Goal: Entertainment & Leisure: Consume media (video, audio)

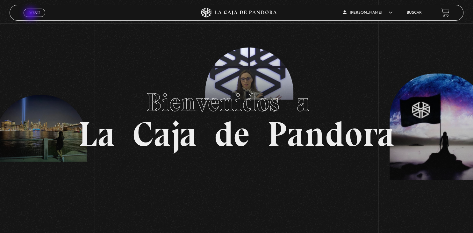
click at [31, 14] on span "Menu" at bounding box center [34, 13] width 11 height 4
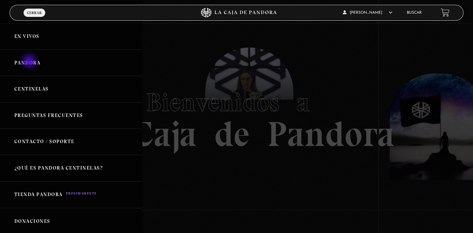
click at [30, 62] on link "Pandora" at bounding box center [71, 63] width 142 height 26
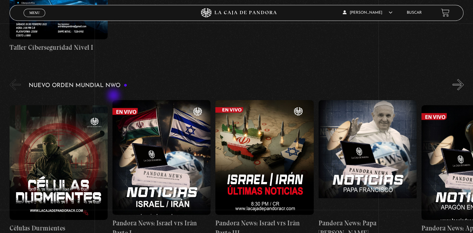
scroll to position [413, 0]
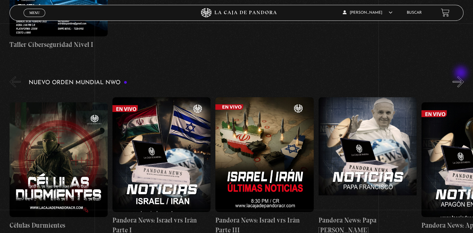
click at [462, 76] on button "»" at bounding box center [458, 81] width 11 height 11
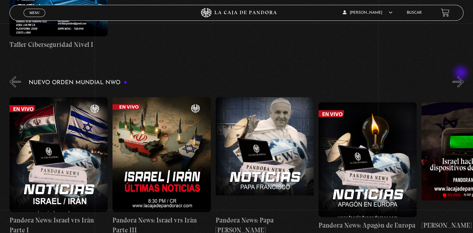
click at [462, 76] on button "»" at bounding box center [458, 81] width 11 height 11
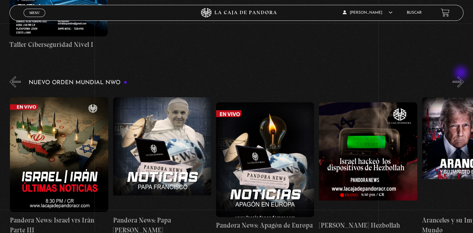
click at [462, 76] on button "»" at bounding box center [458, 81] width 11 height 11
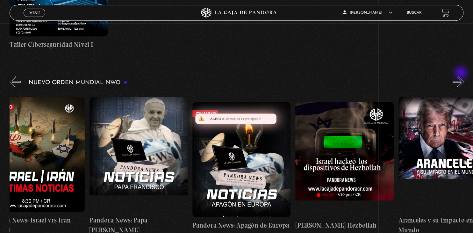
click at [462, 76] on button "»" at bounding box center [458, 81] width 11 height 11
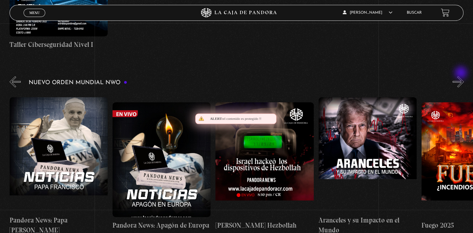
click at [462, 76] on button "»" at bounding box center [458, 81] width 11 height 11
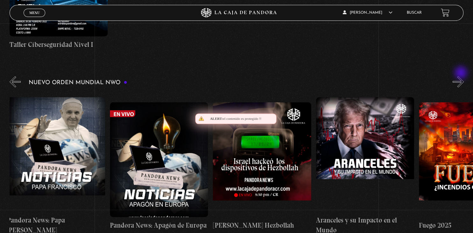
click at [462, 76] on button "»" at bounding box center [458, 81] width 11 height 11
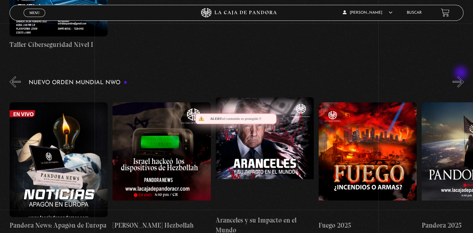
click at [462, 76] on button "»" at bounding box center [458, 81] width 11 height 11
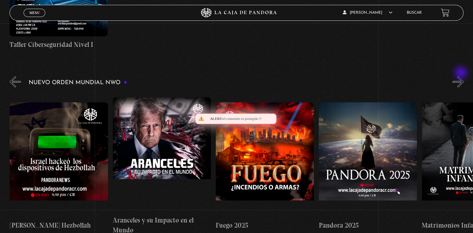
click at [462, 76] on button "»" at bounding box center [458, 81] width 11 height 11
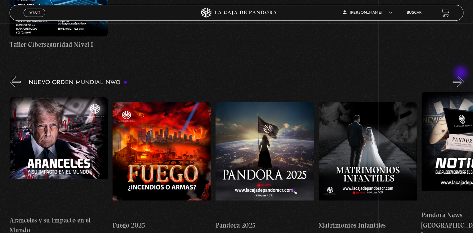
click at [462, 76] on button "»" at bounding box center [458, 81] width 11 height 11
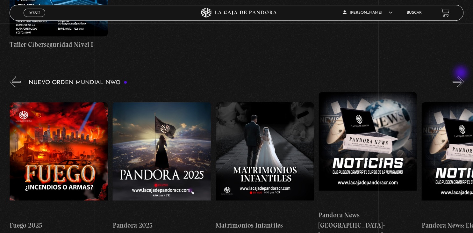
click at [462, 76] on button "»" at bounding box center [458, 81] width 11 height 11
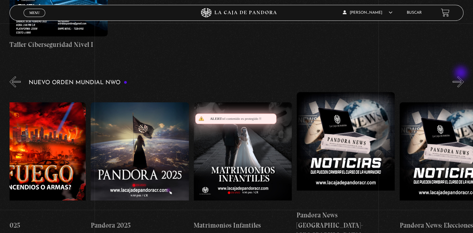
click at [462, 76] on button "»" at bounding box center [458, 81] width 11 height 11
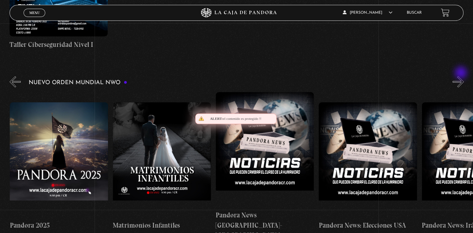
click at [462, 76] on button "»" at bounding box center [458, 81] width 11 height 11
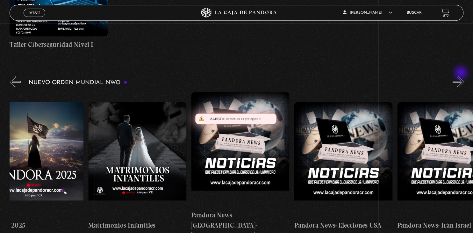
click at [462, 76] on button "»" at bounding box center [458, 81] width 11 height 11
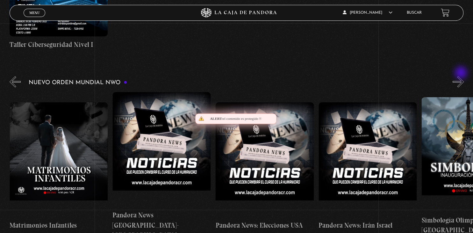
click at [462, 76] on button "»" at bounding box center [458, 81] width 11 height 11
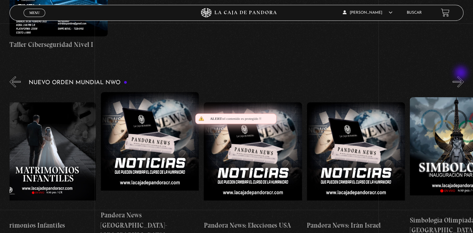
click at [462, 76] on button "»" at bounding box center [458, 81] width 11 height 11
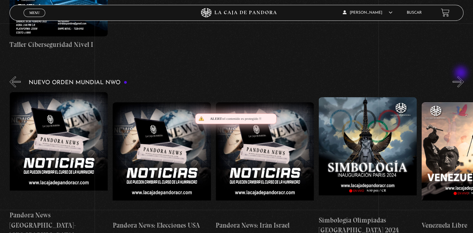
click at [462, 76] on button "»" at bounding box center [458, 81] width 11 height 11
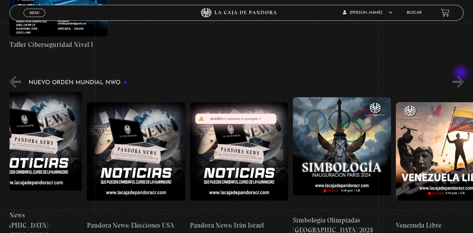
click at [462, 76] on button "»" at bounding box center [458, 81] width 11 height 11
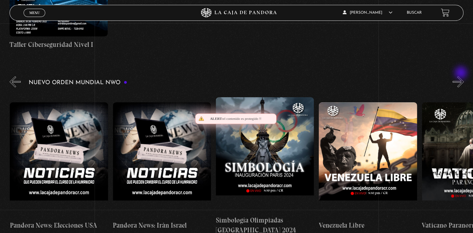
click at [462, 76] on button "»" at bounding box center [458, 81] width 11 height 11
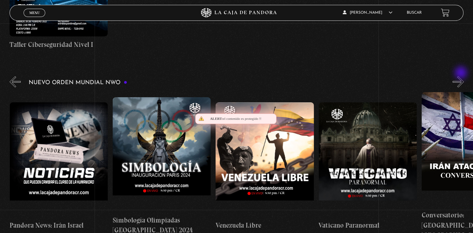
click at [462, 76] on button "»" at bounding box center [458, 81] width 11 height 11
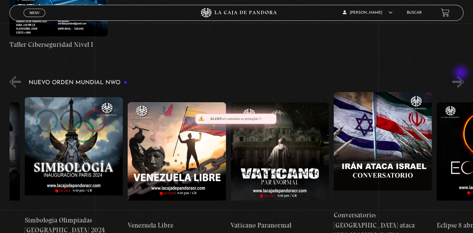
click at [462, 76] on button "»" at bounding box center [458, 81] width 11 height 11
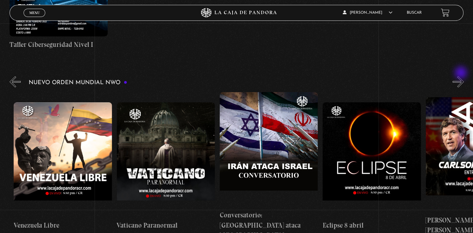
click at [462, 76] on button "»" at bounding box center [458, 81] width 11 height 11
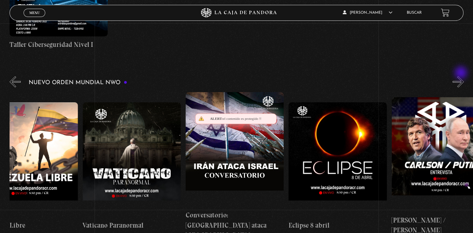
click at [462, 76] on button "»" at bounding box center [458, 81] width 11 height 11
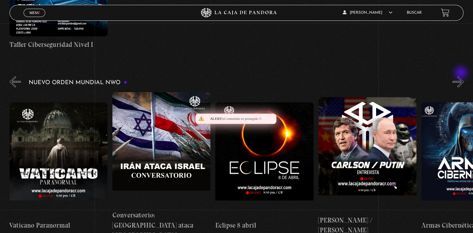
click at [462, 76] on button "»" at bounding box center [458, 81] width 11 height 11
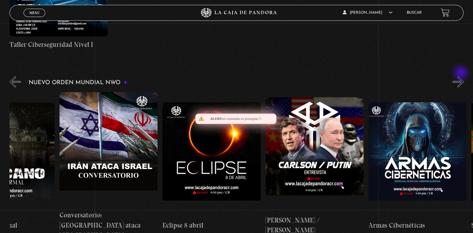
click at [462, 76] on button "»" at bounding box center [458, 81] width 11 height 11
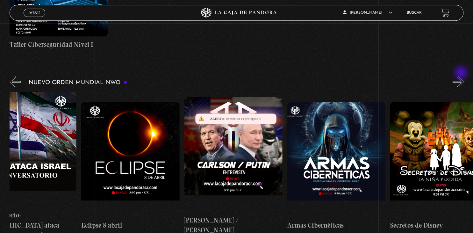
click at [462, 76] on button "»" at bounding box center [458, 81] width 11 height 11
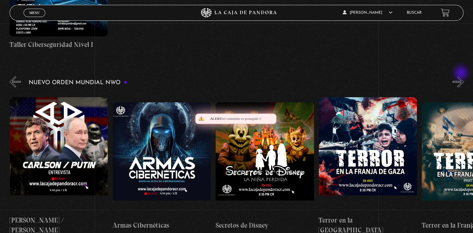
click at [462, 76] on button "»" at bounding box center [458, 81] width 11 height 11
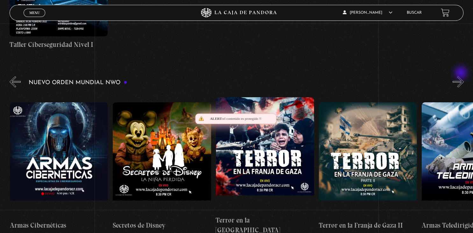
scroll to position [0, 1957]
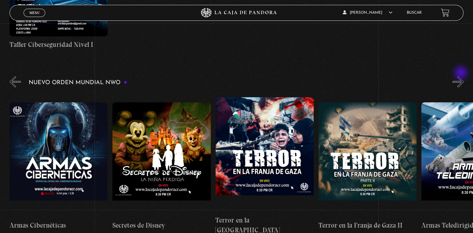
click at [462, 76] on button "»" at bounding box center [458, 81] width 11 height 11
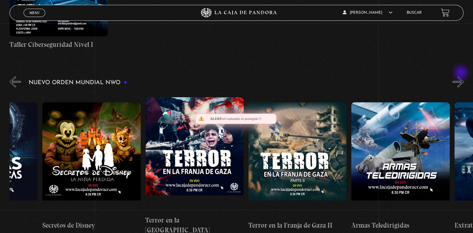
click at [462, 76] on button "»" at bounding box center [458, 81] width 11 height 11
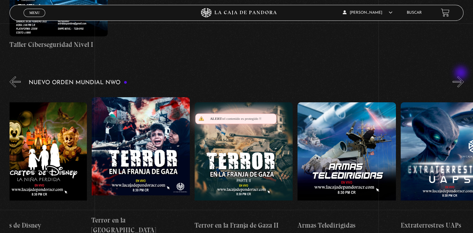
click at [462, 76] on button "»" at bounding box center [458, 81] width 11 height 11
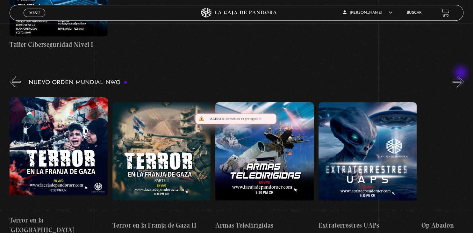
click at [462, 76] on button "»" at bounding box center [458, 81] width 11 height 11
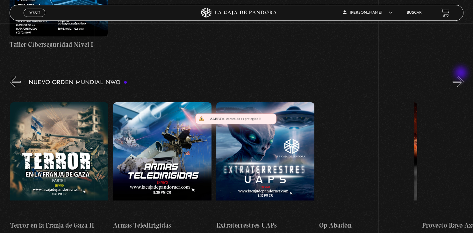
click at [462, 76] on button "»" at bounding box center [458, 81] width 11 height 11
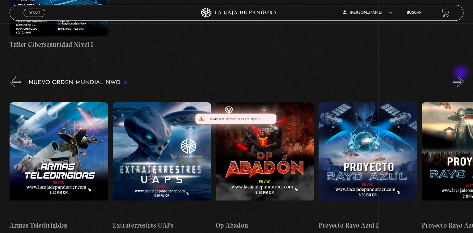
click at [462, 76] on button "»" at bounding box center [458, 81] width 11 height 11
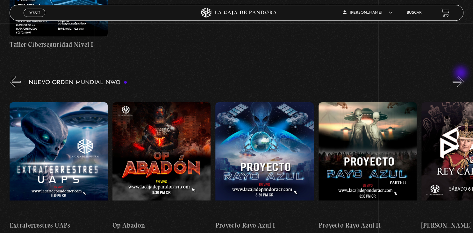
click at [462, 76] on button "»" at bounding box center [458, 81] width 11 height 11
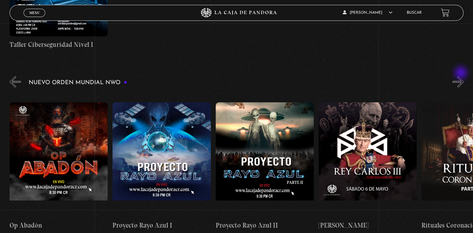
click at [462, 76] on button "»" at bounding box center [458, 81] width 11 height 11
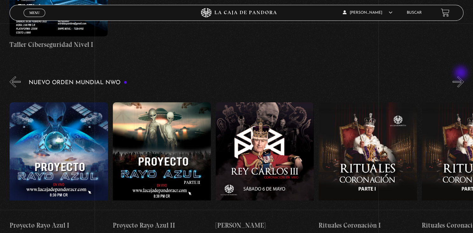
click at [462, 76] on button "»" at bounding box center [458, 81] width 11 height 11
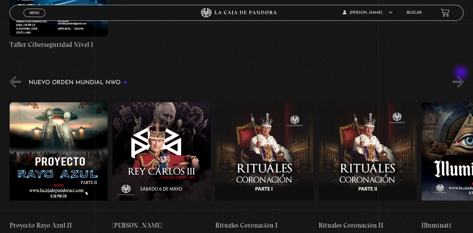
click at [462, 76] on button "»" at bounding box center [458, 81] width 11 height 11
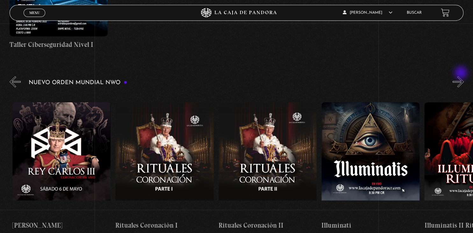
click at [462, 76] on button "»" at bounding box center [458, 81] width 11 height 11
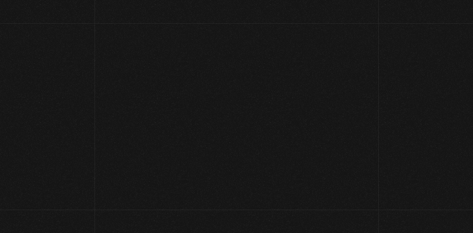
scroll to position [52, 0]
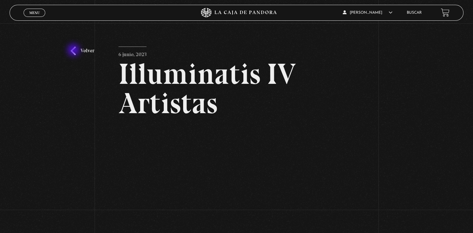
click at [74, 51] on link "Volver" at bounding box center [83, 51] width 24 height 9
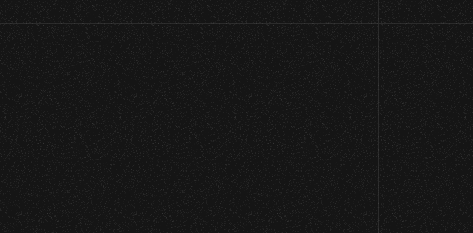
scroll to position [413, 0]
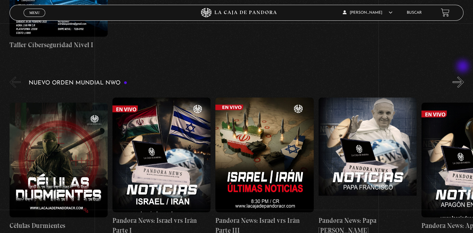
click at [464, 76] on button "»" at bounding box center [458, 81] width 11 height 11
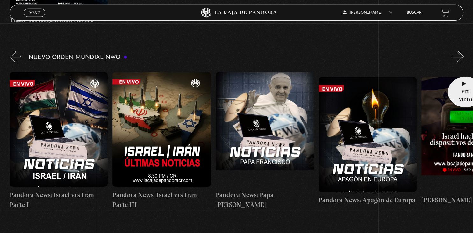
scroll to position [441, 0]
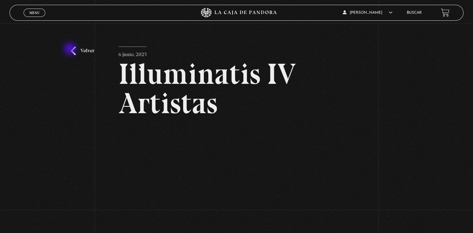
click at [71, 49] on link "Volver" at bounding box center [83, 51] width 24 height 9
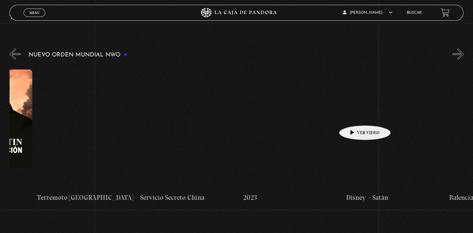
scroll to position [0, 3786]
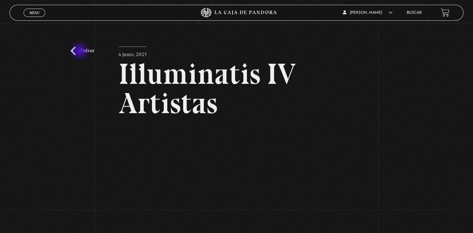
click at [81, 52] on link "Volver" at bounding box center [83, 51] width 24 height 9
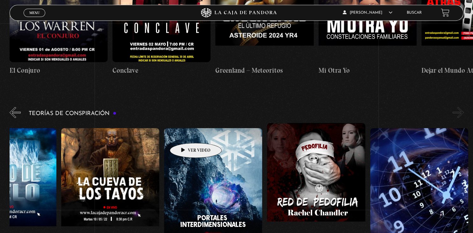
scroll to position [1304, 0]
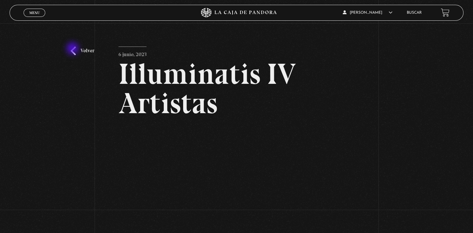
click at [73, 49] on link "Volver" at bounding box center [83, 51] width 24 height 9
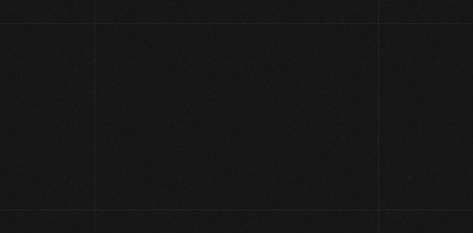
scroll to position [1304, 0]
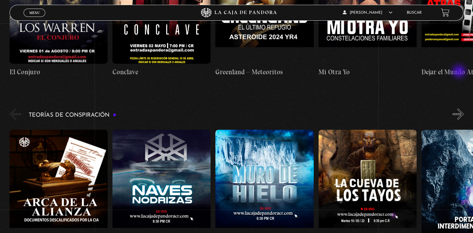
click at [460, 109] on button "»" at bounding box center [458, 114] width 11 height 11
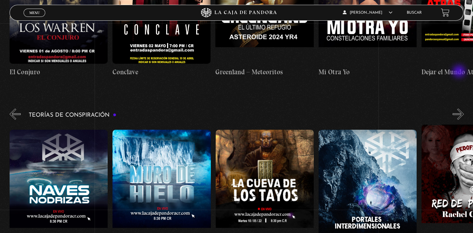
click at [460, 109] on button "»" at bounding box center [458, 114] width 11 height 11
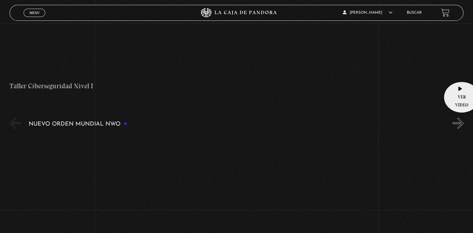
scroll to position [371, 0]
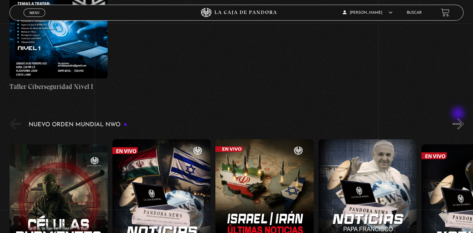
click at [459, 118] on button "»" at bounding box center [458, 123] width 11 height 11
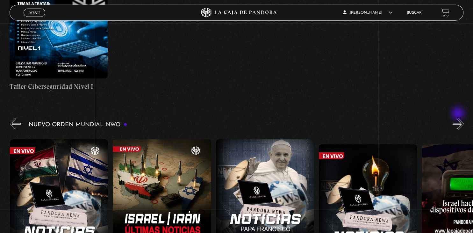
click at [459, 118] on button "»" at bounding box center [458, 123] width 11 height 11
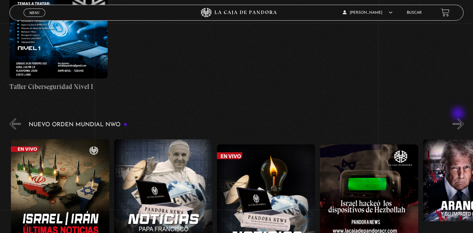
click at [459, 118] on button "»" at bounding box center [458, 123] width 11 height 11
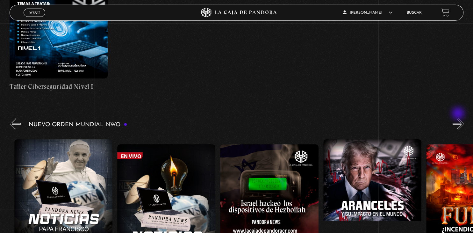
click at [459, 118] on button "»" at bounding box center [458, 123] width 11 height 11
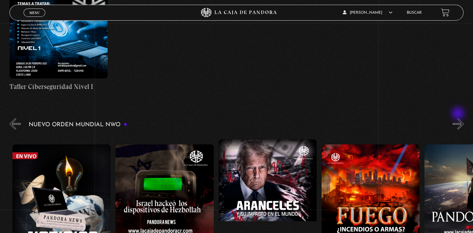
click at [459, 118] on button "»" at bounding box center [458, 123] width 11 height 11
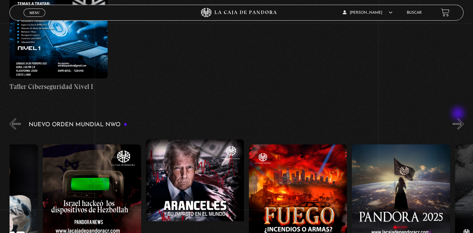
click at [459, 118] on button "»" at bounding box center [458, 123] width 11 height 11
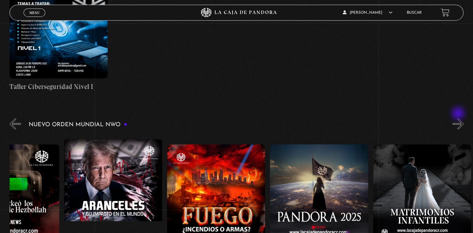
click at [459, 118] on button "»" at bounding box center [458, 123] width 11 height 11
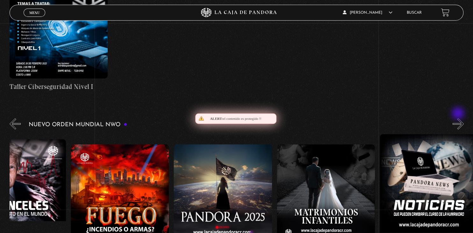
click at [459, 118] on button "»" at bounding box center [458, 123] width 11 height 11
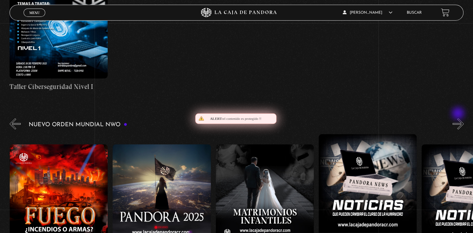
click at [459, 118] on button "»" at bounding box center [458, 123] width 11 height 11
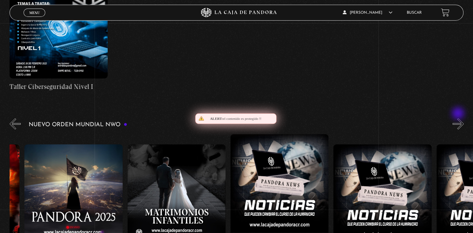
click at [459, 118] on button "»" at bounding box center [458, 123] width 11 height 11
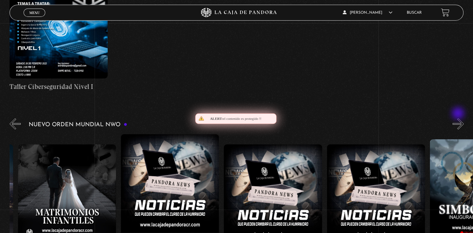
click at [459, 118] on button "»" at bounding box center [458, 123] width 11 height 11
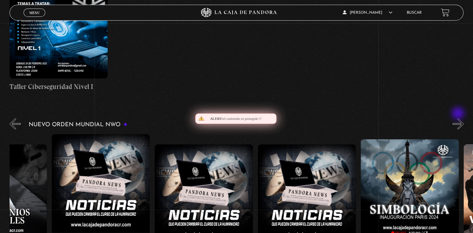
click at [459, 118] on button "»" at bounding box center [458, 123] width 11 height 11
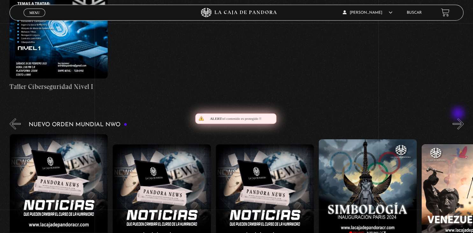
click at [459, 118] on button "»" at bounding box center [458, 123] width 11 height 11
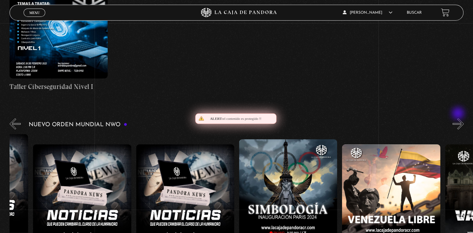
click at [459, 118] on button "»" at bounding box center [458, 123] width 11 height 11
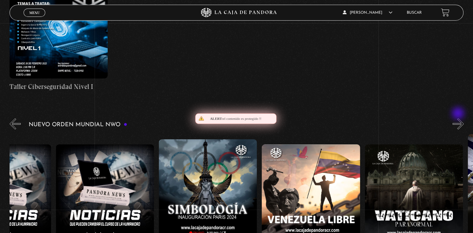
click at [459, 118] on button "»" at bounding box center [458, 123] width 11 height 11
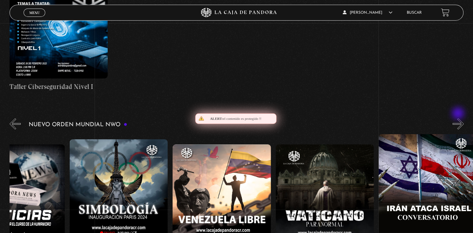
click at [459, 118] on button "»" at bounding box center [458, 123] width 11 height 11
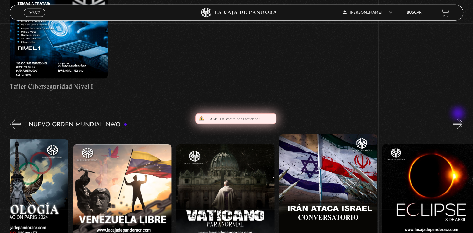
click at [459, 118] on button "»" at bounding box center [458, 123] width 11 height 11
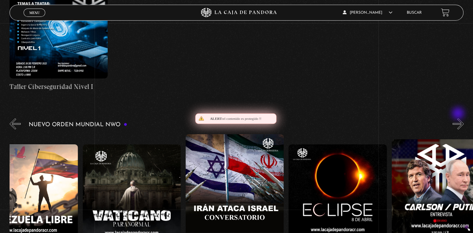
click at [459, 118] on button "»" at bounding box center [458, 123] width 11 height 11
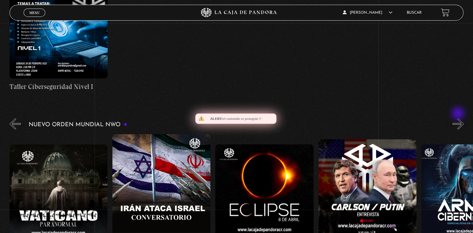
click at [459, 118] on button "»" at bounding box center [458, 123] width 11 height 11
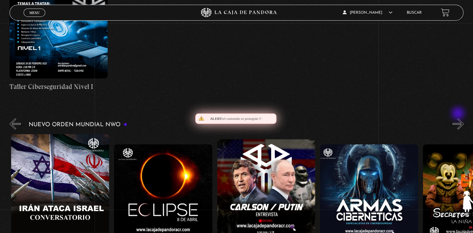
click at [459, 118] on button "»" at bounding box center [458, 123] width 11 height 11
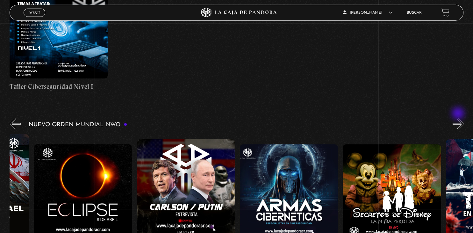
click at [459, 118] on button "»" at bounding box center [458, 123] width 11 height 11
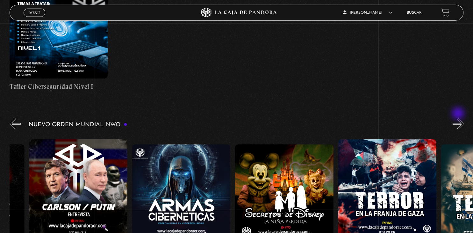
click at [459, 118] on button "»" at bounding box center [458, 123] width 11 height 11
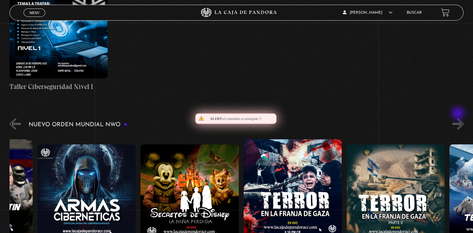
click at [459, 118] on button "»" at bounding box center [458, 123] width 11 height 11
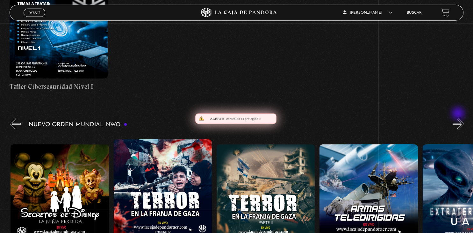
click at [459, 118] on button "»" at bounding box center [458, 123] width 11 height 11
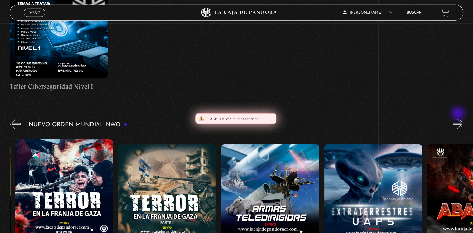
click at [459, 118] on button "»" at bounding box center [458, 123] width 11 height 11
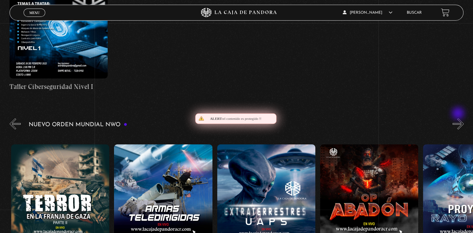
click at [459, 118] on button "»" at bounding box center [458, 123] width 11 height 11
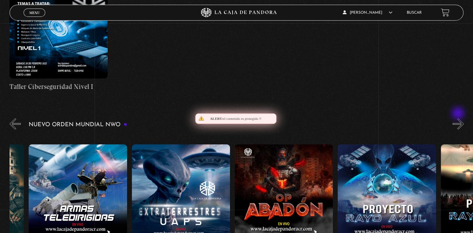
click at [459, 118] on button "»" at bounding box center [458, 123] width 11 height 11
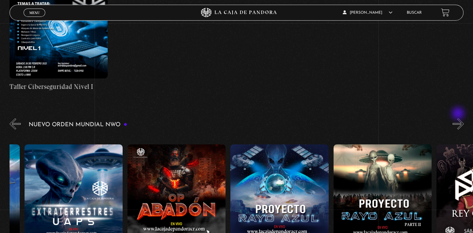
click at [459, 118] on button "»" at bounding box center [458, 123] width 11 height 11
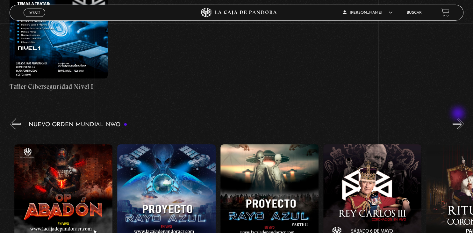
click at [459, 118] on button "»" at bounding box center [458, 123] width 11 height 11
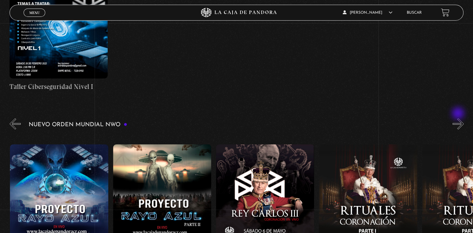
click at [459, 118] on button "»" at bounding box center [458, 123] width 11 height 11
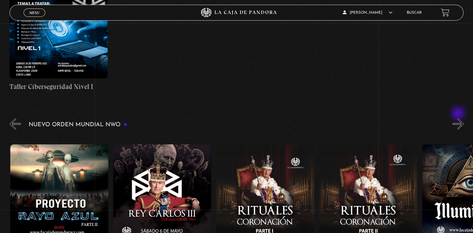
click at [459, 118] on button "»" at bounding box center [458, 123] width 11 height 11
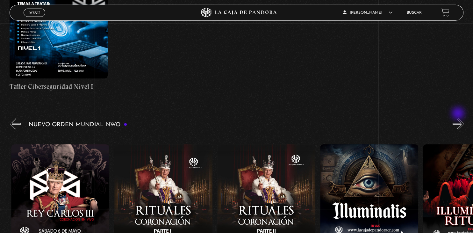
click at [459, 118] on button "»" at bounding box center [458, 123] width 11 height 11
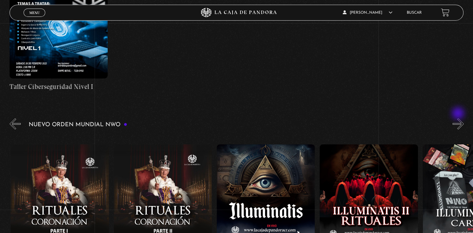
click at [459, 118] on button "»" at bounding box center [458, 123] width 11 height 11
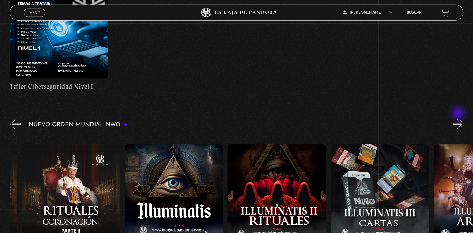
click at [459, 118] on button "»" at bounding box center [458, 123] width 11 height 11
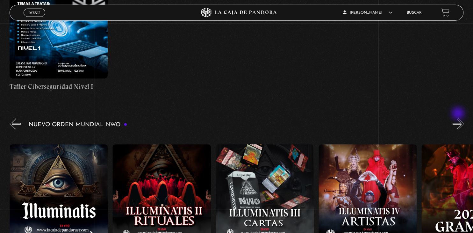
click at [459, 118] on button "»" at bounding box center [458, 123] width 11 height 11
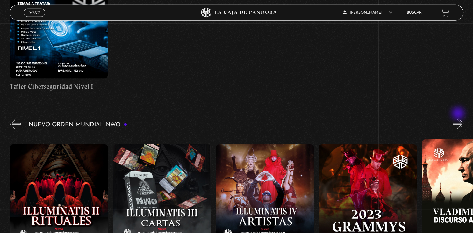
click at [459, 118] on button "»" at bounding box center [458, 123] width 11 height 11
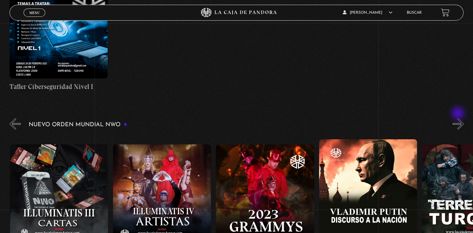
click at [459, 118] on button "»" at bounding box center [458, 123] width 11 height 11
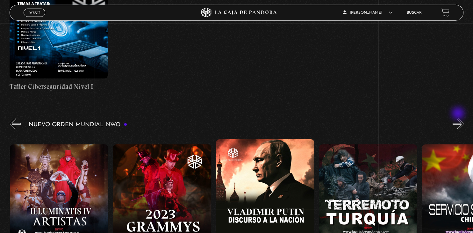
click at [459, 118] on button "»" at bounding box center [458, 123] width 11 height 11
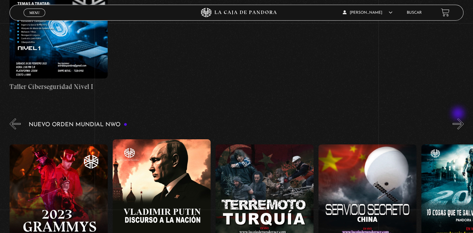
click at [459, 118] on button "»" at bounding box center [458, 123] width 11 height 11
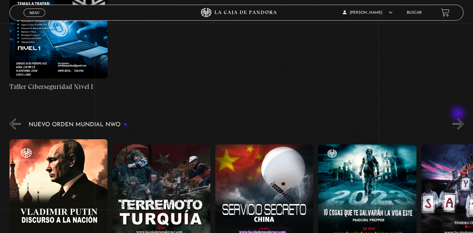
click at [459, 118] on button "»" at bounding box center [458, 123] width 11 height 11
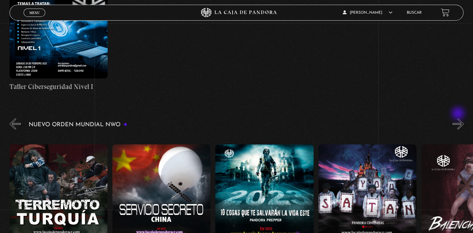
click at [459, 118] on button "»" at bounding box center [458, 123] width 11 height 11
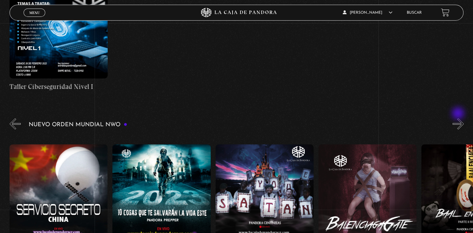
click at [459, 118] on button "»" at bounding box center [458, 123] width 11 height 11
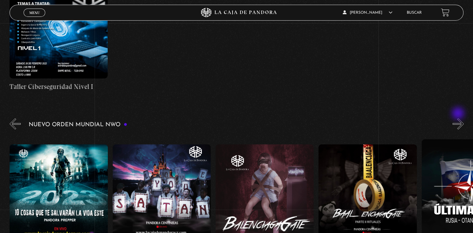
click at [459, 118] on button "»" at bounding box center [458, 123] width 11 height 11
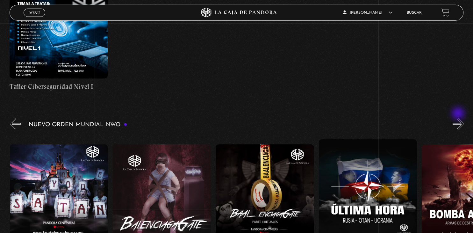
click at [459, 118] on button "»" at bounding box center [458, 123] width 11 height 11
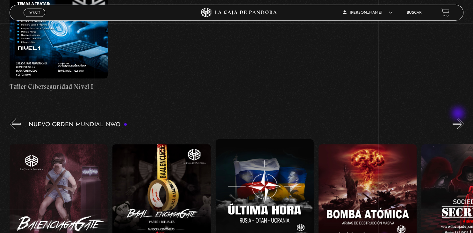
click at [459, 118] on button "»" at bounding box center [458, 123] width 11 height 11
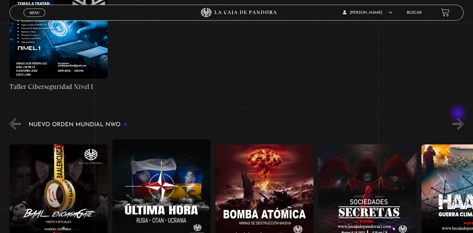
click at [459, 118] on button "»" at bounding box center [458, 123] width 11 height 11
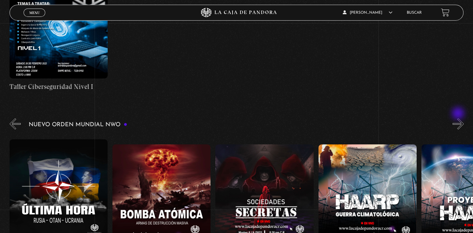
click at [459, 118] on button "»" at bounding box center [458, 123] width 11 height 11
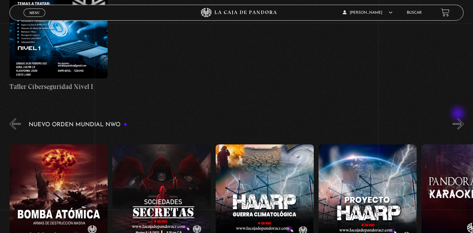
click at [459, 118] on button "»" at bounding box center [458, 123] width 11 height 11
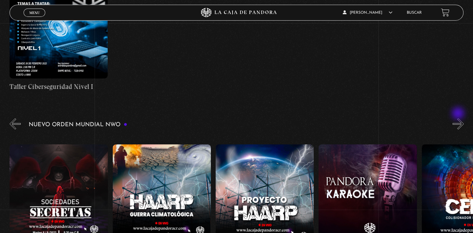
click at [459, 118] on button "»" at bounding box center [458, 123] width 11 height 11
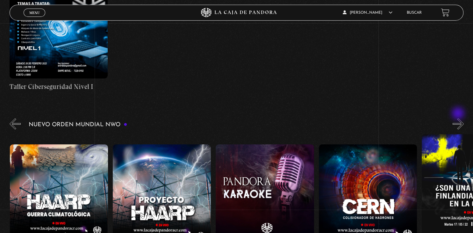
click at [459, 118] on button "»" at bounding box center [458, 123] width 11 height 11
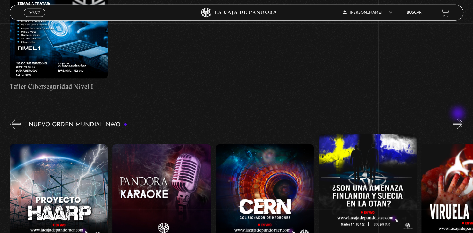
click at [459, 118] on button "»" at bounding box center [458, 123] width 11 height 11
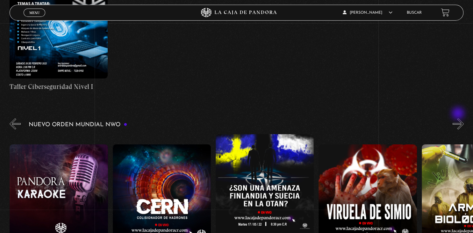
click at [459, 118] on button "»" at bounding box center [458, 123] width 11 height 11
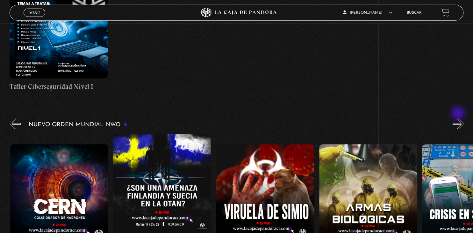
click at [459, 118] on button "»" at bounding box center [458, 123] width 11 height 11
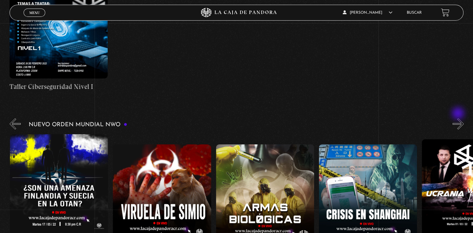
click at [459, 118] on button "»" at bounding box center [458, 123] width 11 height 11
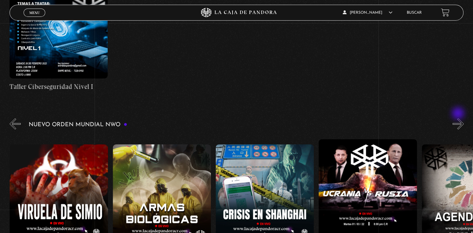
click at [459, 118] on button "»" at bounding box center [458, 123] width 11 height 11
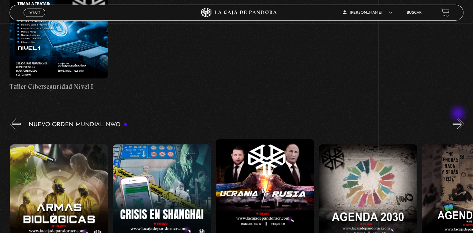
click at [459, 118] on button "»" at bounding box center [458, 123] width 11 height 11
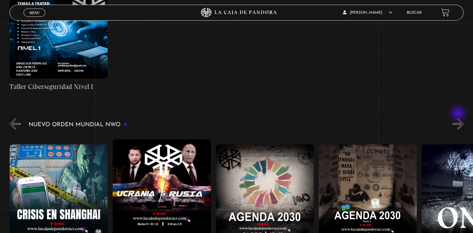
click at [459, 118] on button "»" at bounding box center [458, 123] width 11 height 11
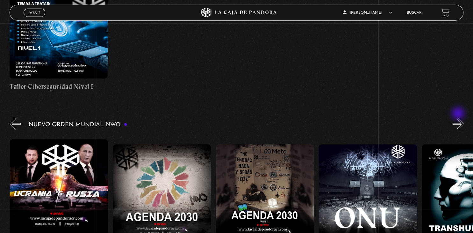
click at [459, 118] on button "»" at bounding box center [458, 123] width 11 height 11
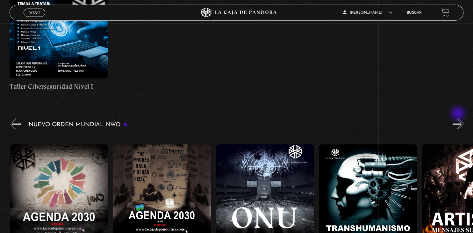
click at [459, 118] on button "»" at bounding box center [458, 123] width 11 height 11
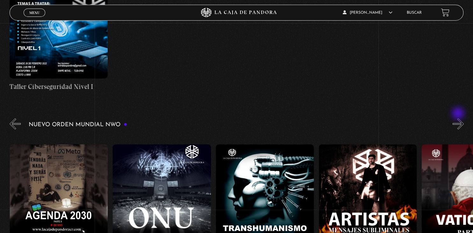
click at [459, 118] on button "»" at bounding box center [458, 123] width 11 height 11
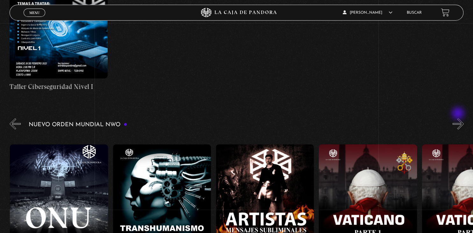
scroll to position [0, 5872]
click at [459, 118] on button "»" at bounding box center [458, 123] width 11 height 11
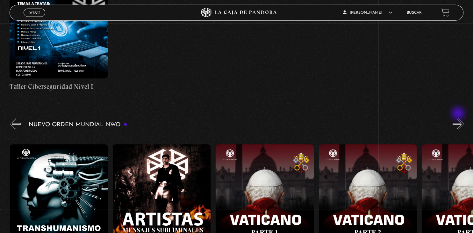
click at [459, 118] on button "»" at bounding box center [458, 123] width 11 height 11
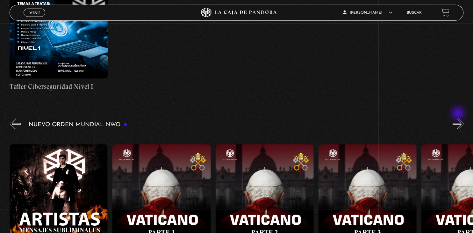
click at [459, 118] on button "»" at bounding box center [458, 123] width 11 height 11
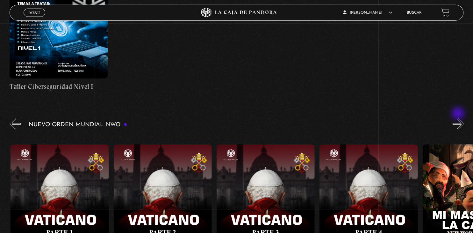
click at [459, 118] on button "»" at bounding box center [458, 123] width 11 height 11
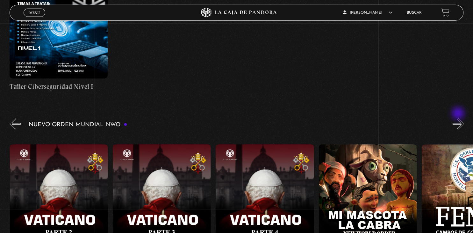
click at [459, 118] on button "»" at bounding box center [458, 123] width 11 height 11
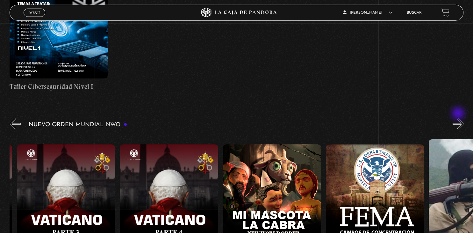
scroll to position [0, 6387]
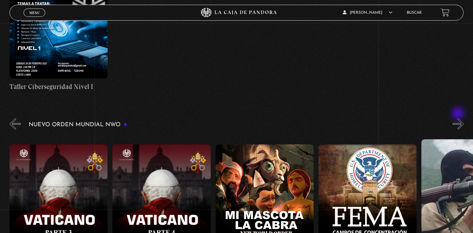
click at [459, 118] on button "»" at bounding box center [458, 123] width 11 height 11
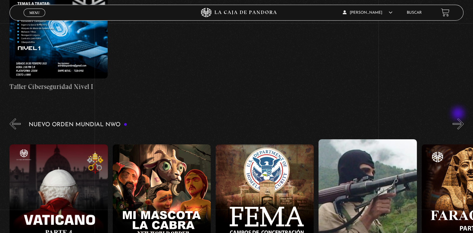
scroll to position [0, 6490]
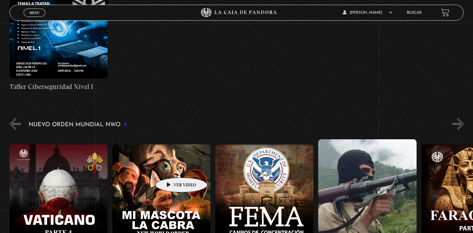
click at [171, 168] on figure at bounding box center [161, 201] width 98 height 115
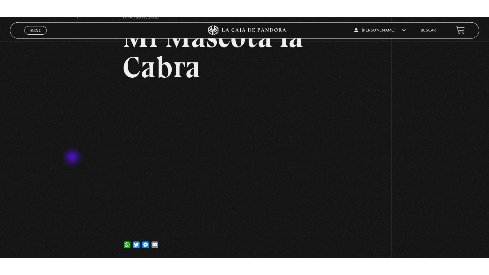
scroll to position [55, 0]
